Goal: Information Seeking & Learning: Learn about a topic

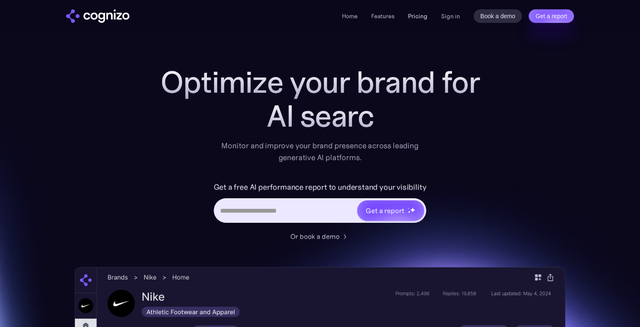
click at [421, 14] on link "Pricing" at bounding box center [417, 16] width 19 height 8
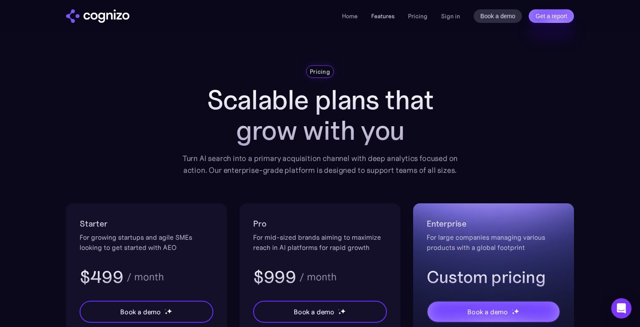
click at [388, 18] on link "Features" at bounding box center [382, 16] width 23 height 8
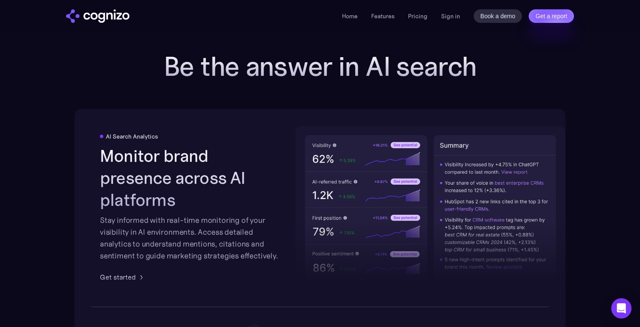
scroll to position [1268, 0]
